Goal: Task Accomplishment & Management: Manage account settings

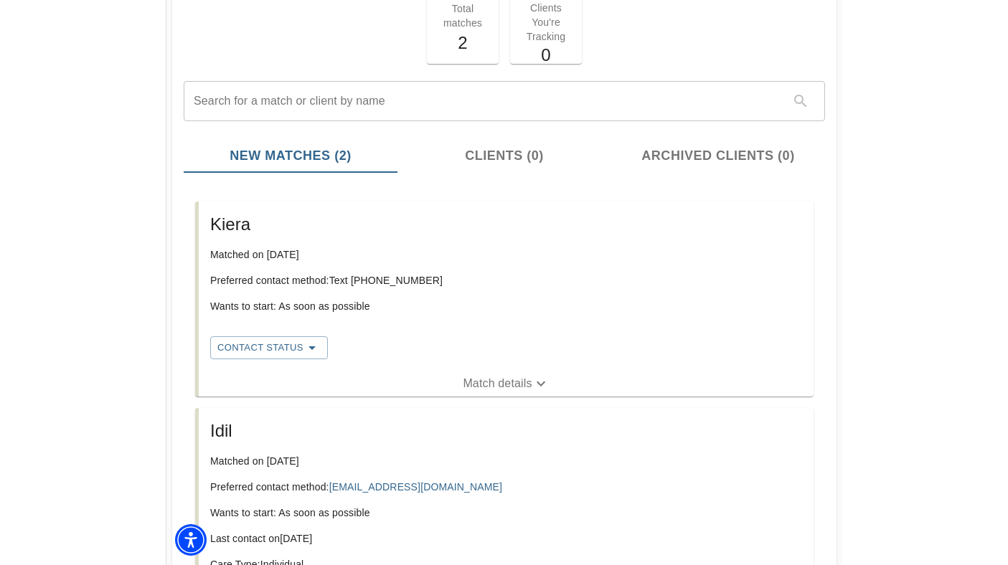
scroll to position [119, 0]
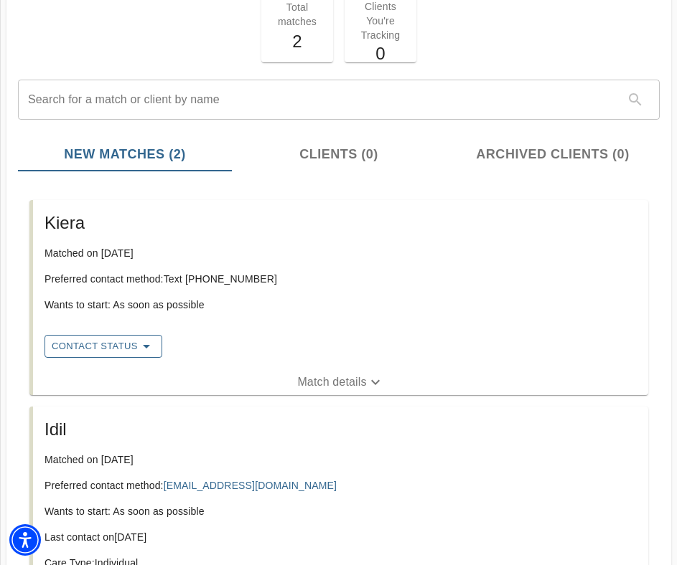
click at [148, 354] on icon "button" at bounding box center [146, 346] width 17 height 17
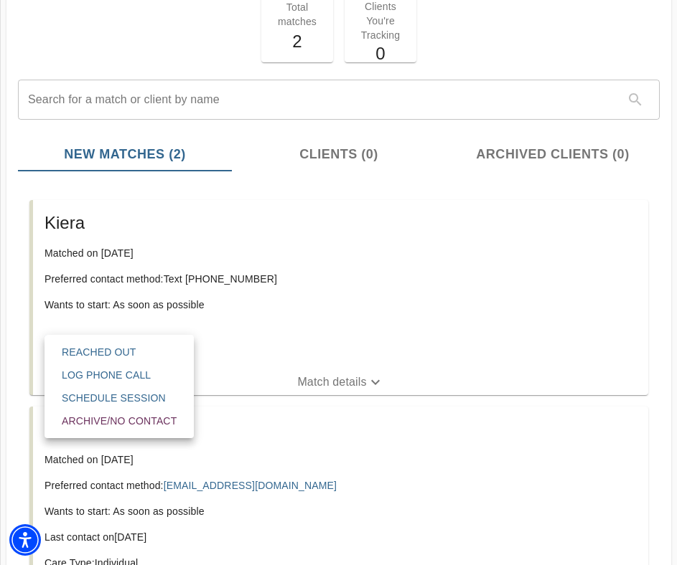
click at [150, 349] on span "Reached Out" at bounding box center [119, 352] width 115 height 14
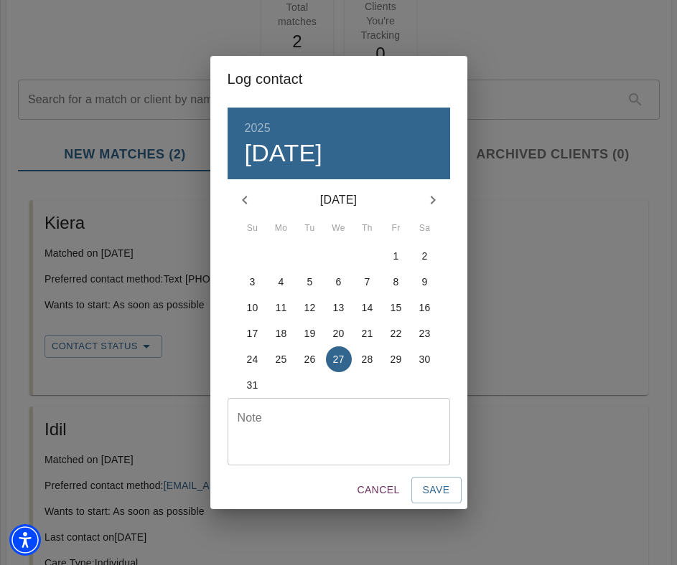
click at [334, 421] on textarea at bounding box center [338, 432] width 202 height 41
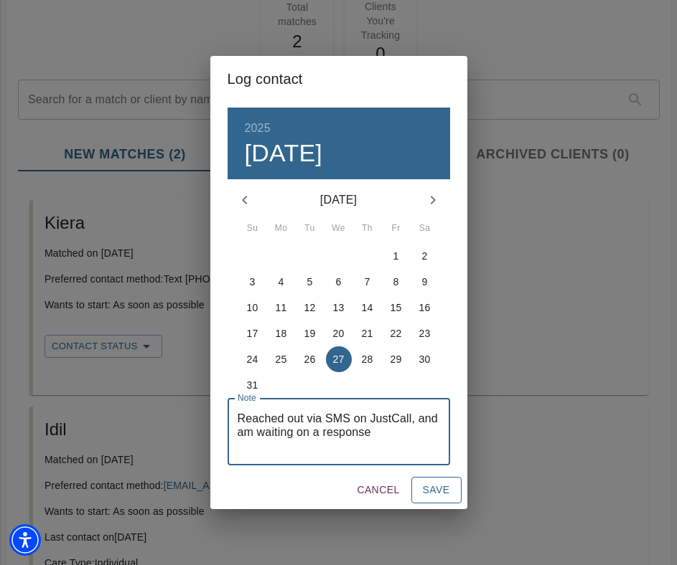
type textarea "Reached out via SMS on JustCall, and am waiting on a response"
click at [441, 493] on span "Save" at bounding box center [436, 490] width 27 height 18
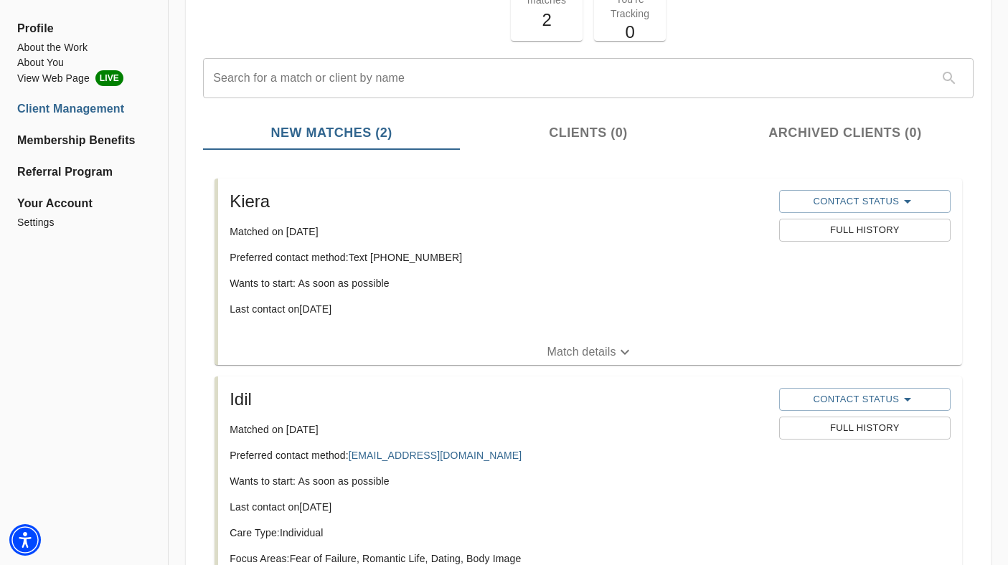
click at [589, 347] on p "Match details" at bounding box center [581, 352] width 69 height 17
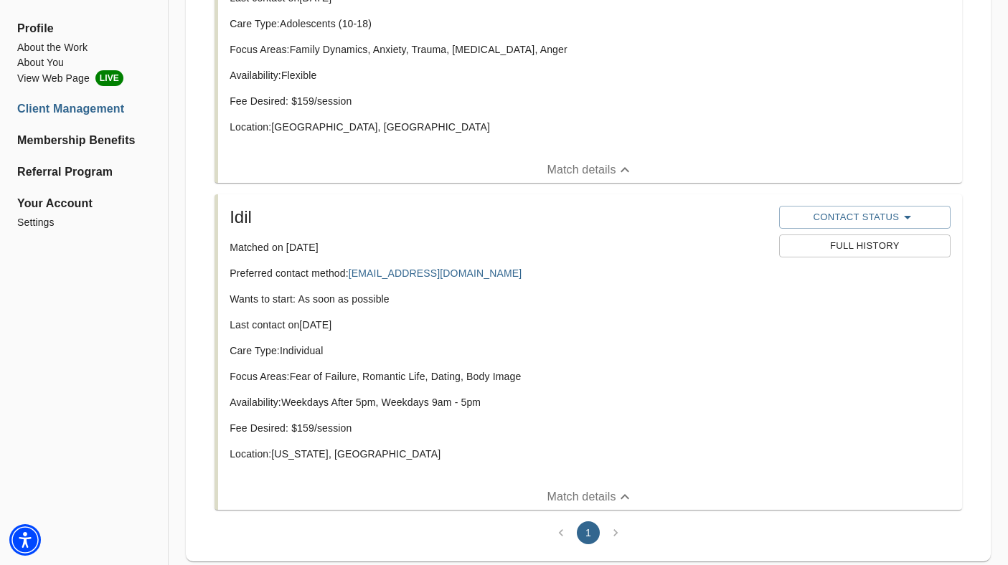
scroll to position [436, 0]
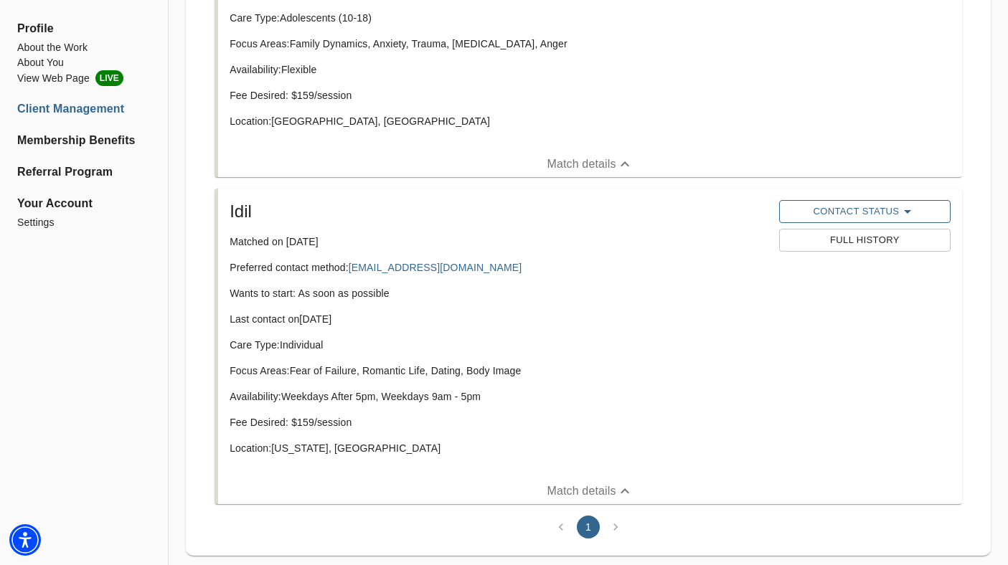
click at [881, 209] on span "Contact Status" at bounding box center [864, 211] width 157 height 17
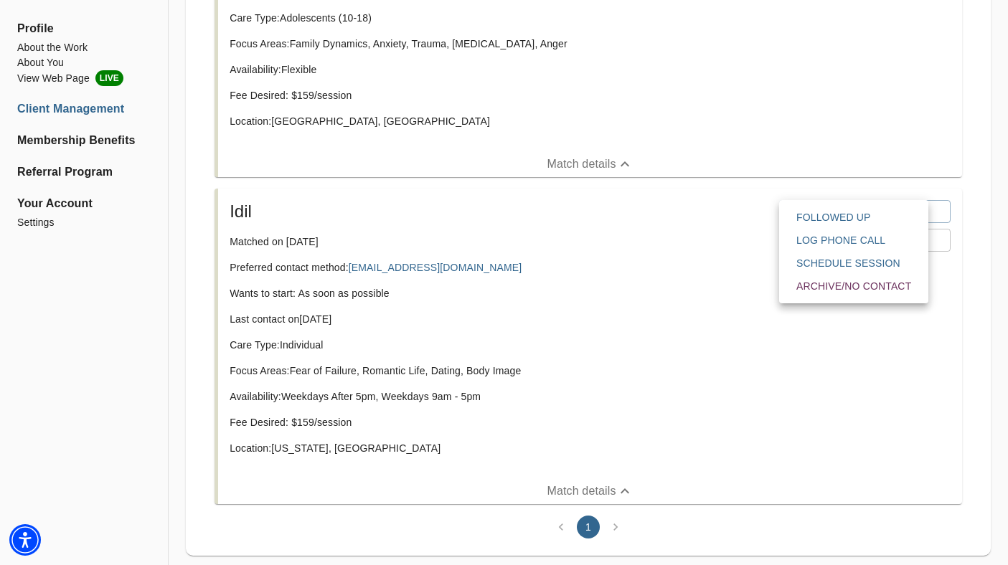
click at [871, 0] on div at bounding box center [504, 0] width 1008 height 0
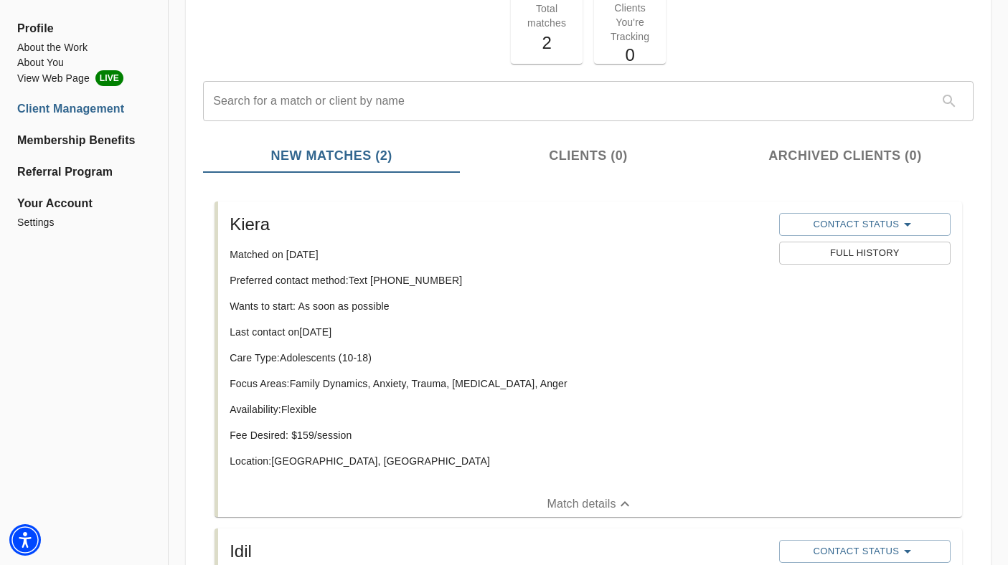
scroll to position [95, 0]
click at [578, 154] on span "Clients (0)" at bounding box center [589, 156] width 240 height 19
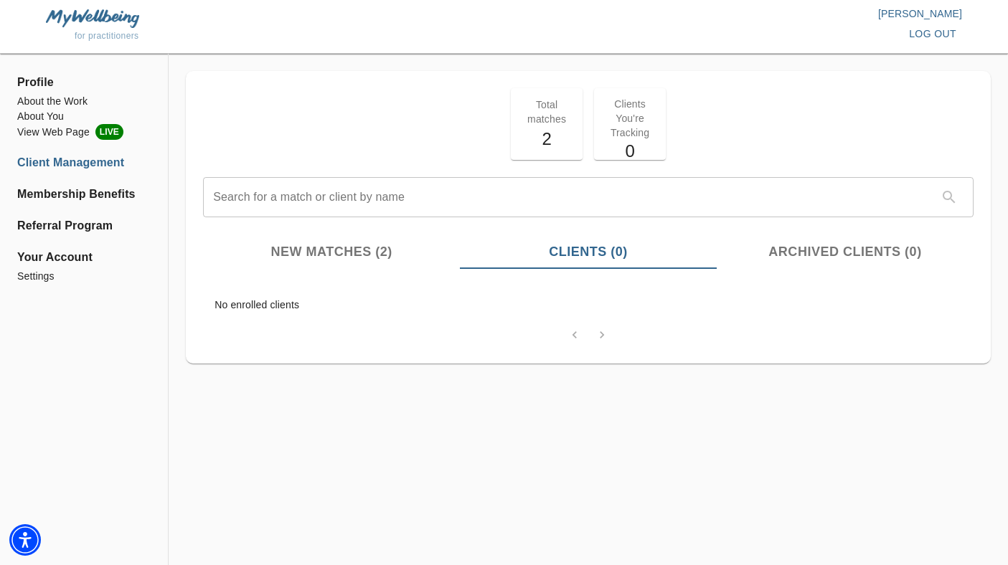
scroll to position [0, 0]
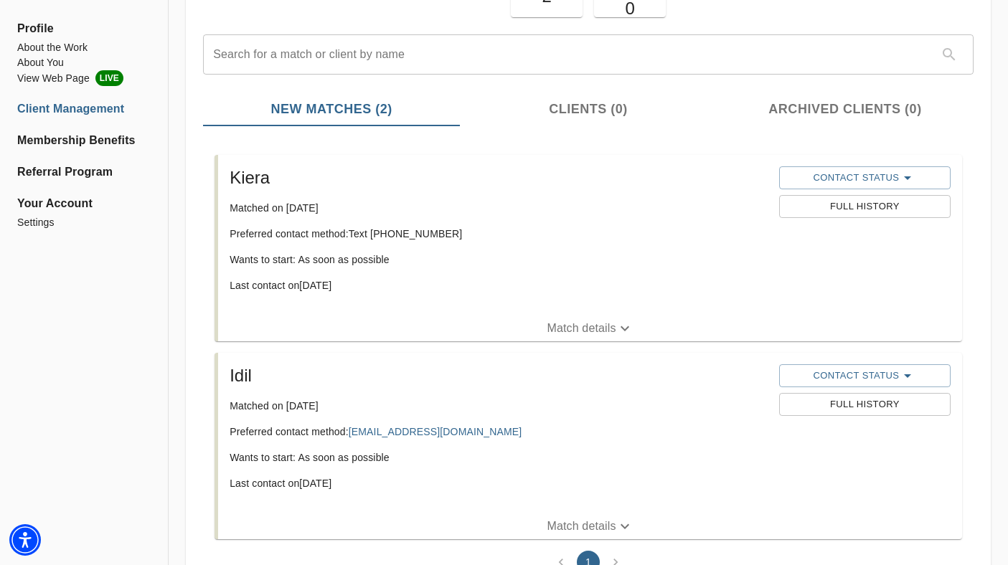
scroll to position [146, 0]
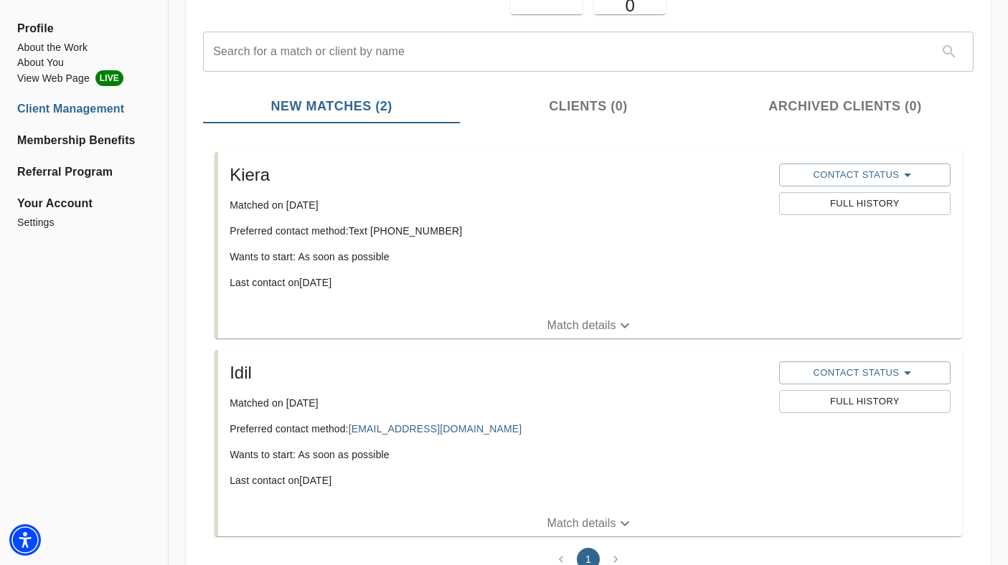
click at [600, 331] on p "Match details" at bounding box center [581, 325] width 69 height 17
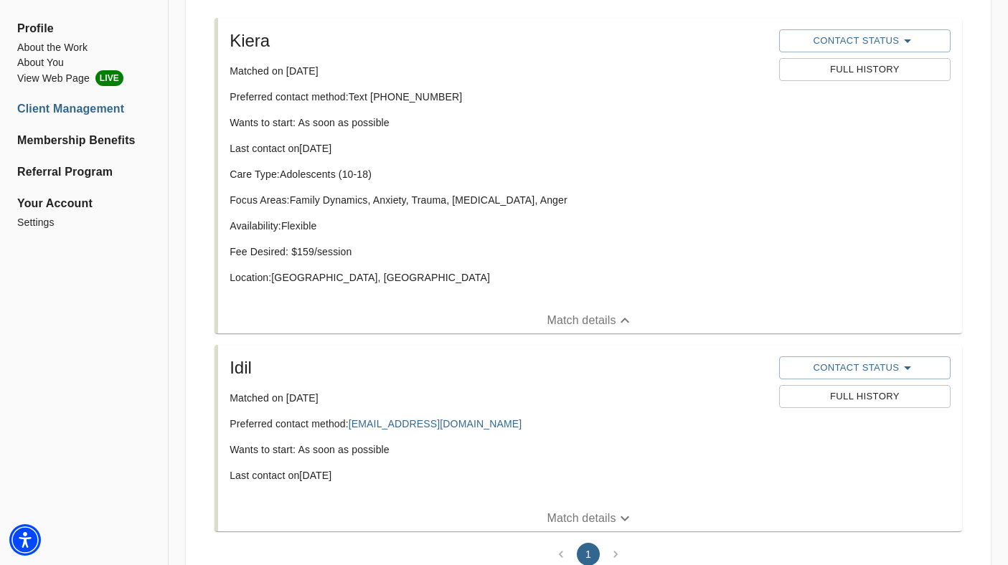
scroll to position [338, 0]
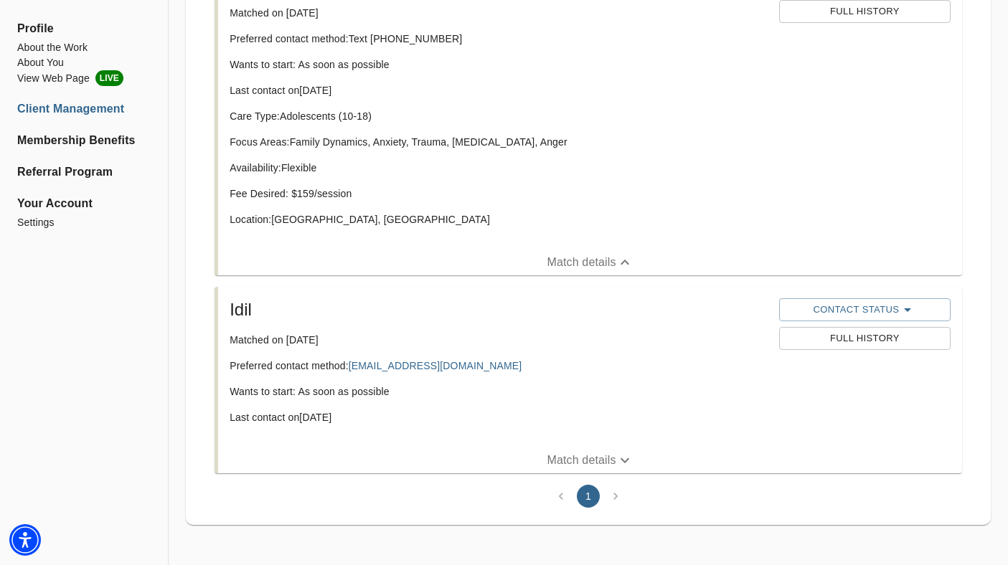
click at [586, 461] on p "Match details" at bounding box center [581, 460] width 69 height 17
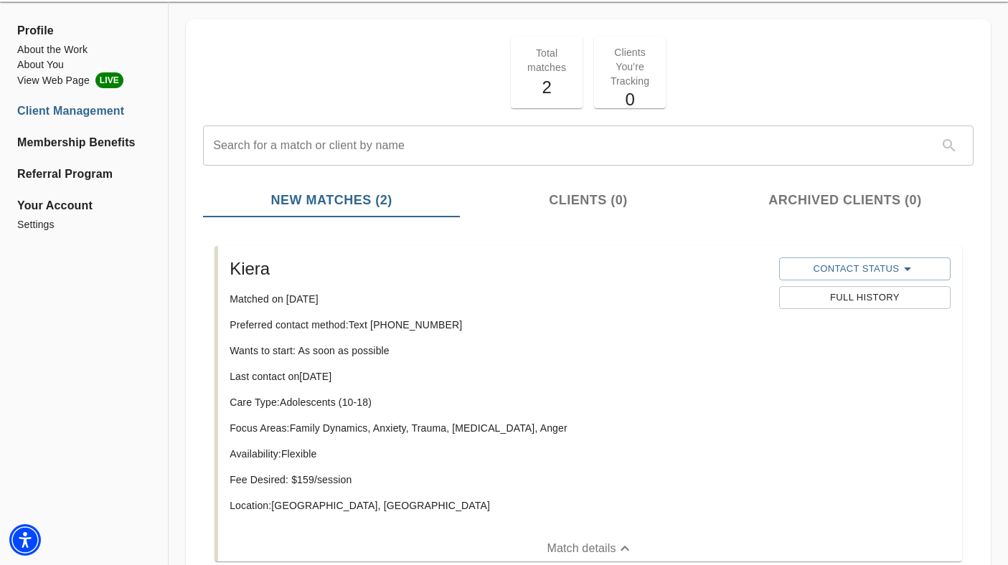
scroll to position [0, 0]
